Goal: Task Accomplishment & Management: Use online tool/utility

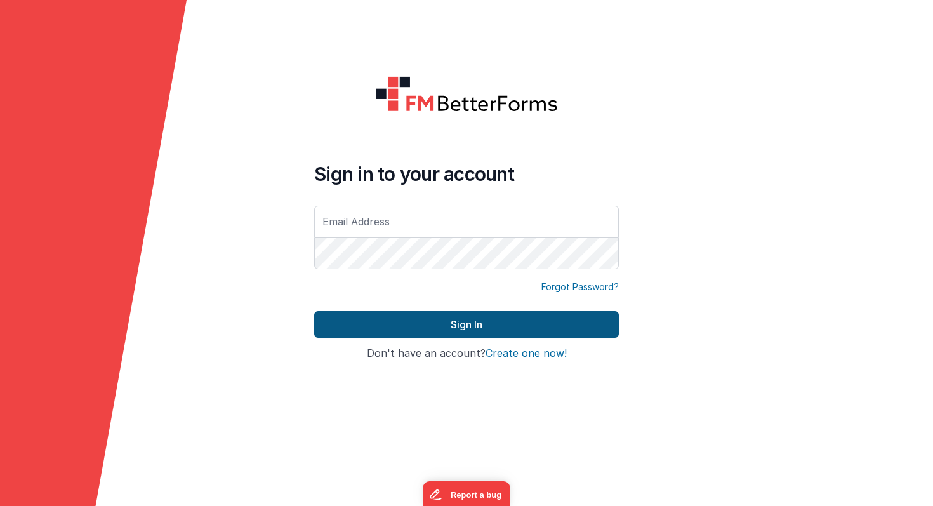
type input "[PERSON_NAME][EMAIL_ADDRESS][PERSON_NAME][DOMAIN_NAME]"
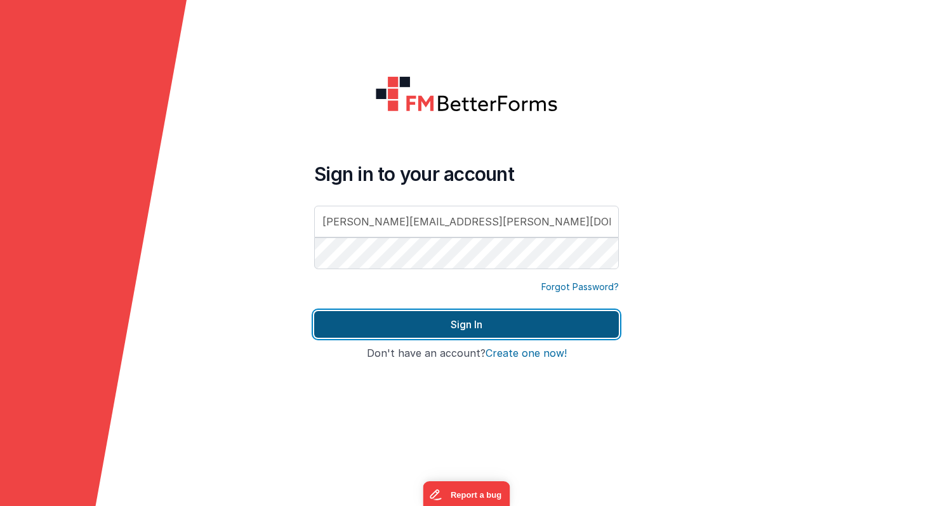
click at [390, 318] on button "Sign In" at bounding box center [466, 324] width 305 height 27
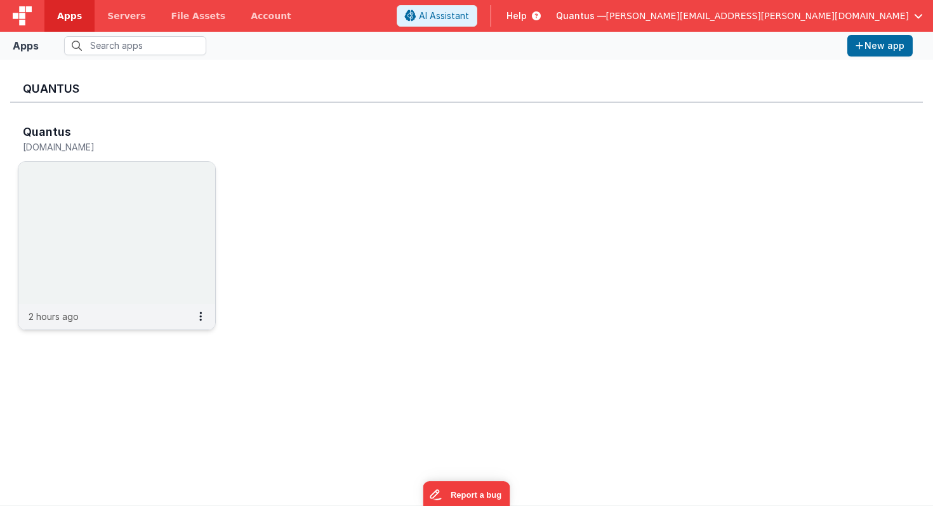
click at [176, 185] on img at bounding box center [116, 233] width 197 height 142
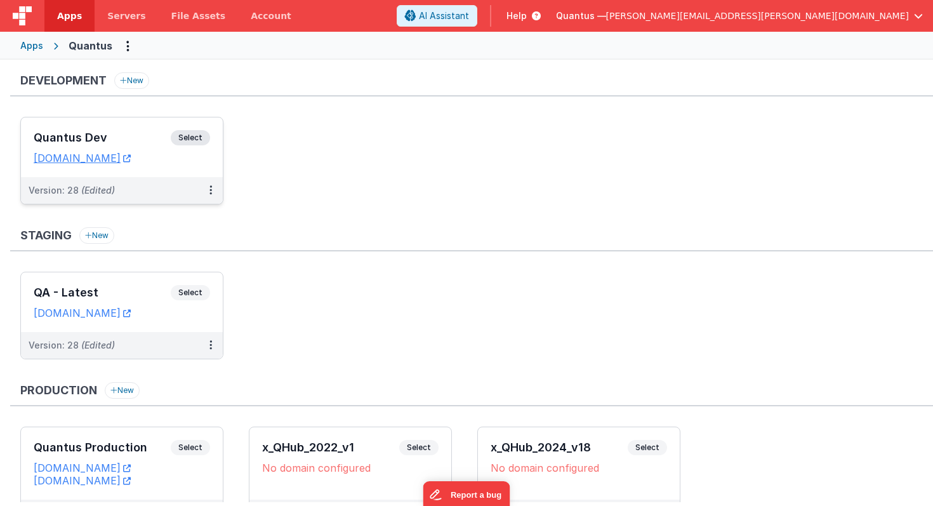
click at [175, 171] on div "Quantus Dev Select URLs [DOMAIN_NAME]" at bounding box center [122, 147] width 202 height 60
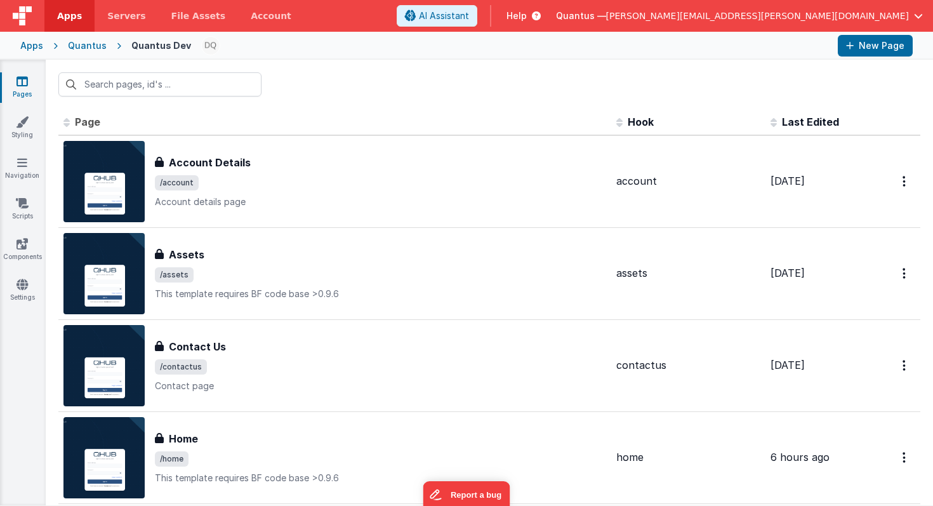
click at [815, 123] on span "Last Edited" at bounding box center [810, 121] width 57 height 13
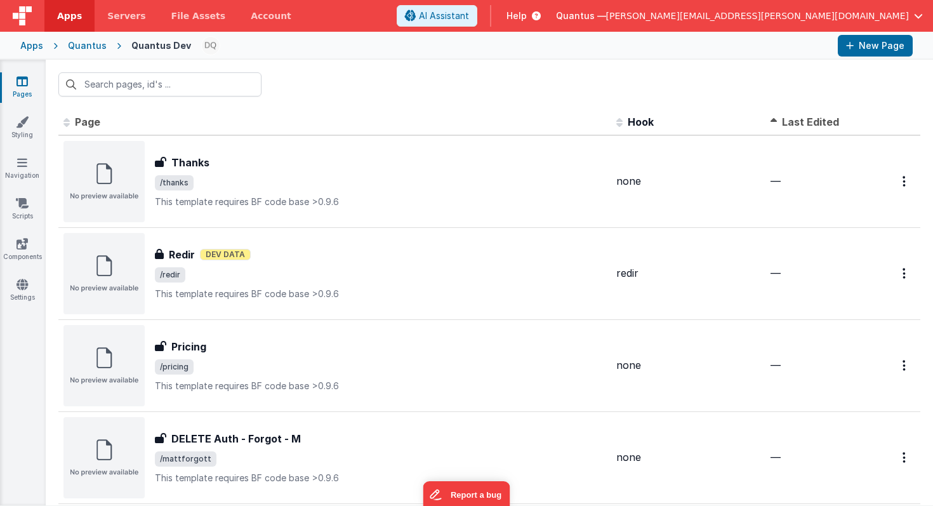
click at [815, 123] on span "Last Edited" at bounding box center [810, 121] width 57 height 13
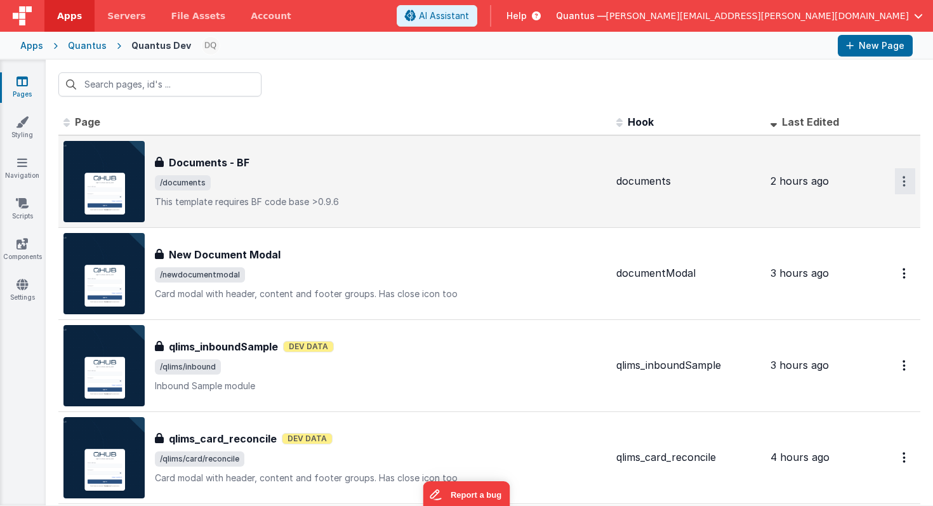
click at [902, 182] on icon "Options" at bounding box center [903, 181] width 3 height 11
click at [859, 212] on link "Preview" at bounding box center [859, 210] width 112 height 23
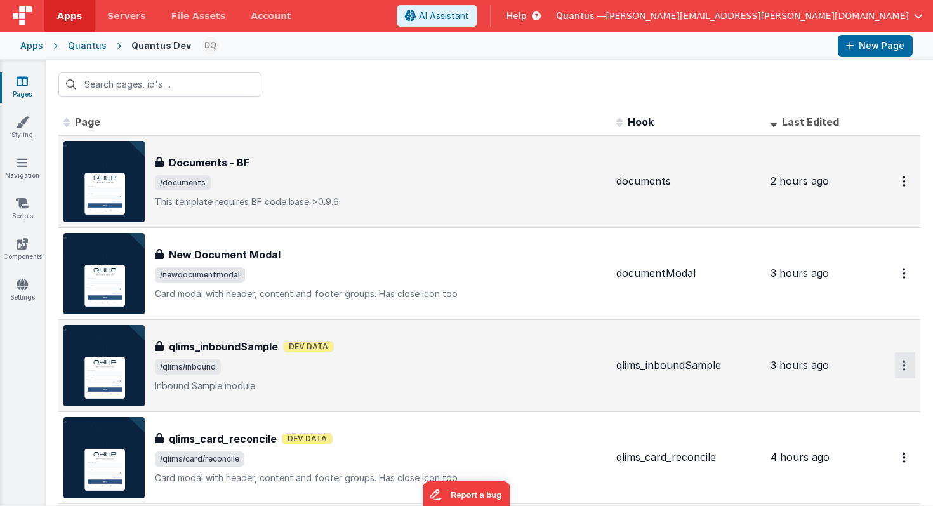
click at [900, 364] on button "Options" at bounding box center [905, 365] width 20 height 26
click at [833, 394] on link "Preview" at bounding box center [859, 394] width 112 height 23
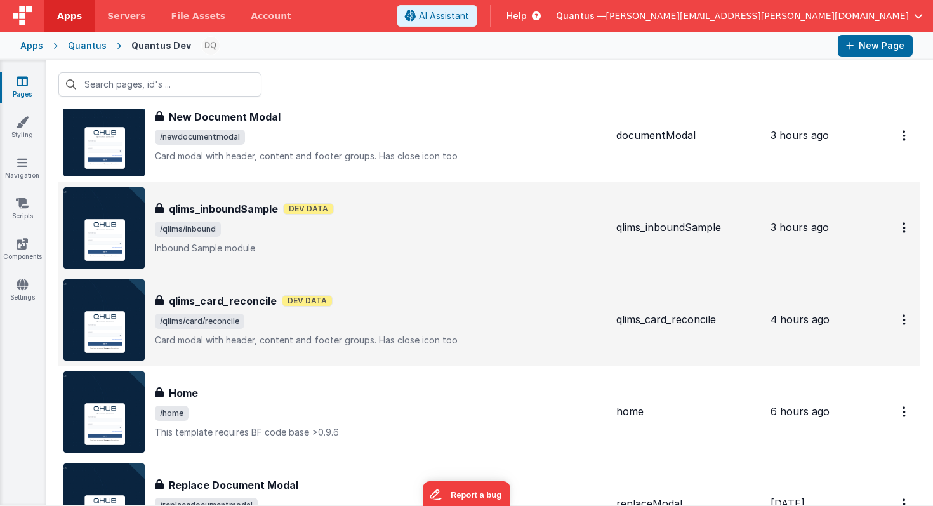
scroll to position [148, 0]
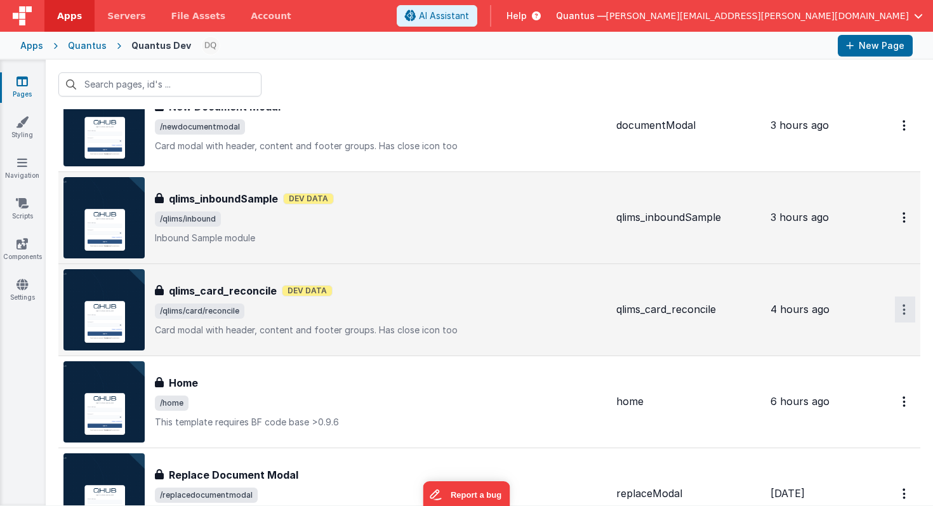
click at [901, 311] on button "Options" at bounding box center [905, 309] width 20 height 26
click at [848, 337] on link "Preview" at bounding box center [859, 338] width 112 height 23
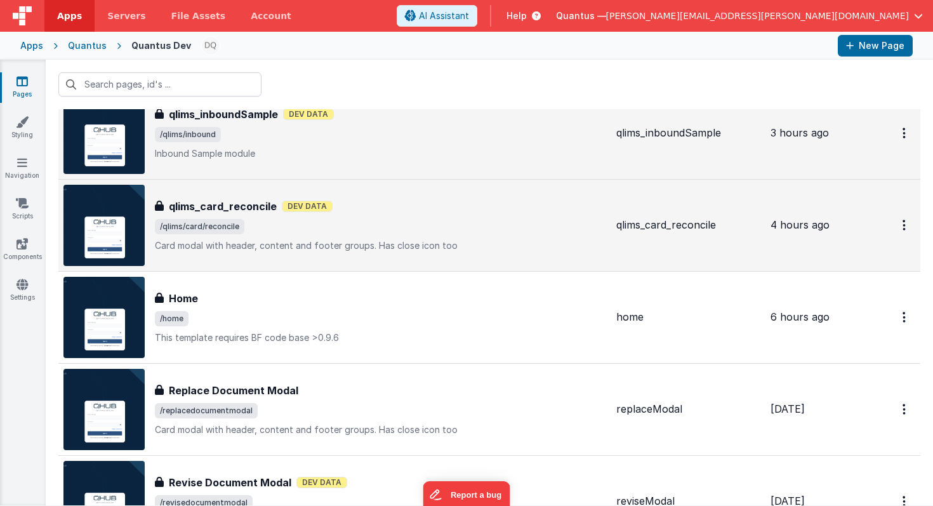
scroll to position [238, 0]
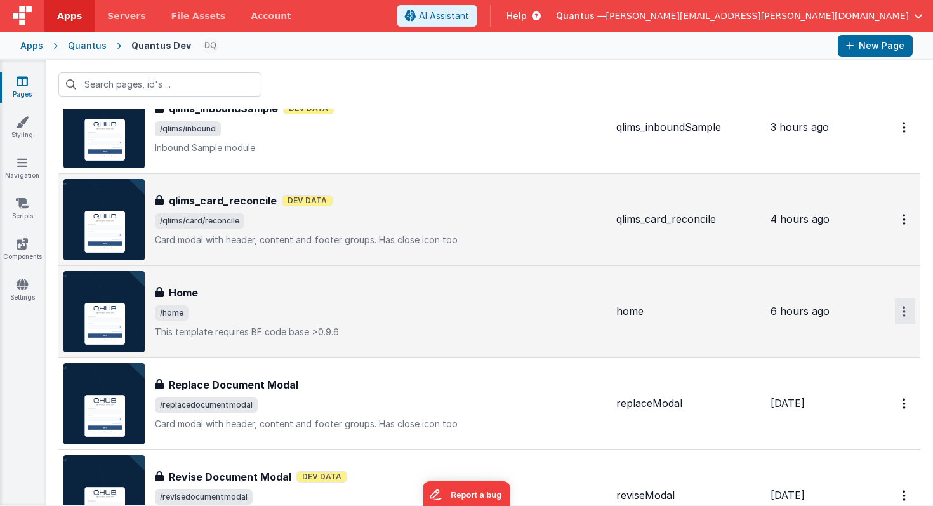
click at [903, 312] on icon "Options" at bounding box center [903, 311] width 3 height 11
click at [859, 339] on link "Preview" at bounding box center [859, 340] width 112 height 23
